Goal: Transaction & Acquisition: Obtain resource

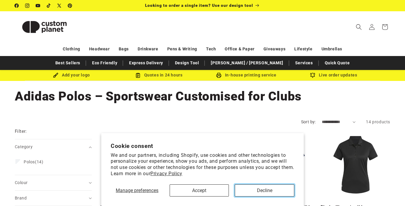
click at [254, 190] on button "Decline" at bounding box center [265, 190] width 60 height 12
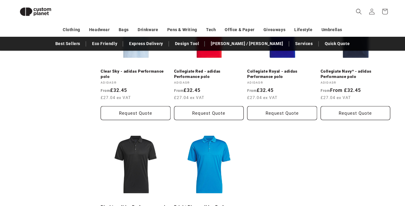
scroll to position [399, 0]
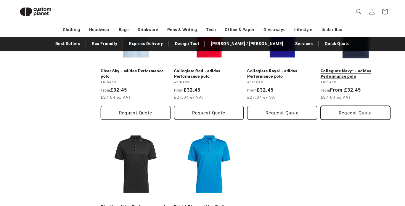
click at [363, 116] on button "Request Quote" at bounding box center [356, 113] width 70 height 14
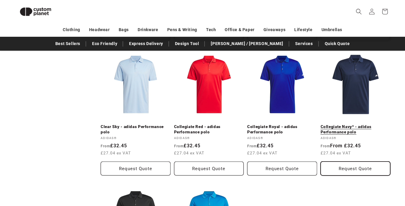
scroll to position [342, 0]
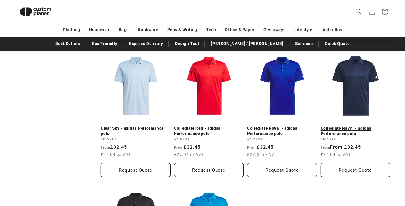
click at [359, 126] on link "Collegiate Navy* - adidas Performance polo" at bounding box center [356, 131] width 70 height 10
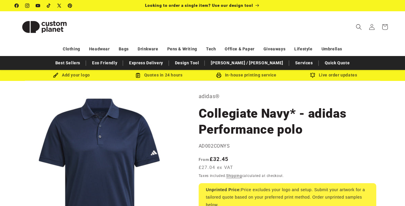
click at [362, 136] on h1 "Collegiate Navy* - adidas Performance polo" at bounding box center [288, 121] width 178 height 32
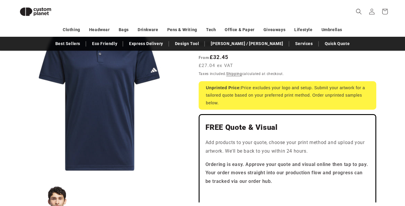
scroll to position [109, 0]
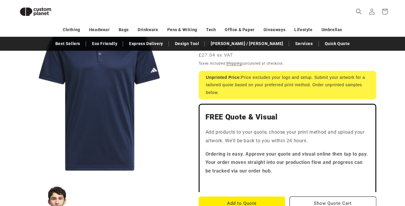
click at [376, 122] on div "FREE Quote & Visual Add products to your quote, choose your print method and up…" at bounding box center [288, 148] width 178 height 88
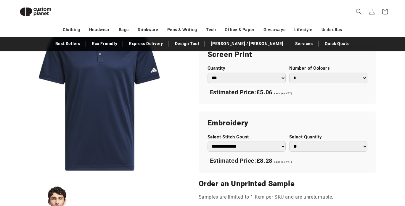
scroll to position [346, 0]
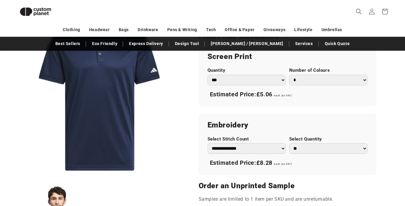
click at [275, 79] on select "*** *** *** **** **** **** ***** *****" at bounding box center [247, 80] width 78 height 11
click at [387, 94] on div "adidas® Collegiate Navy* - adidas Performance polo Collegiate Navy* - adidas Pe…" at bounding box center [287, 28] width 207 height 582
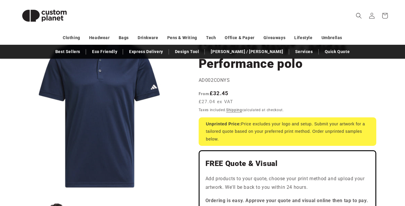
scroll to position [0, 0]
